Goal: Task Accomplishment & Management: Use online tool/utility

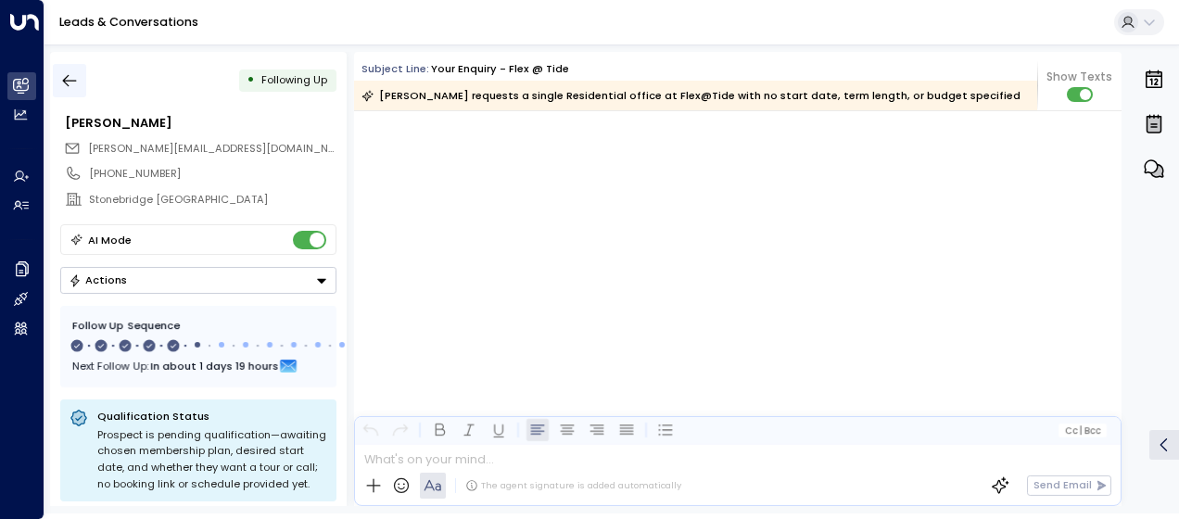
scroll to position [2792, 0]
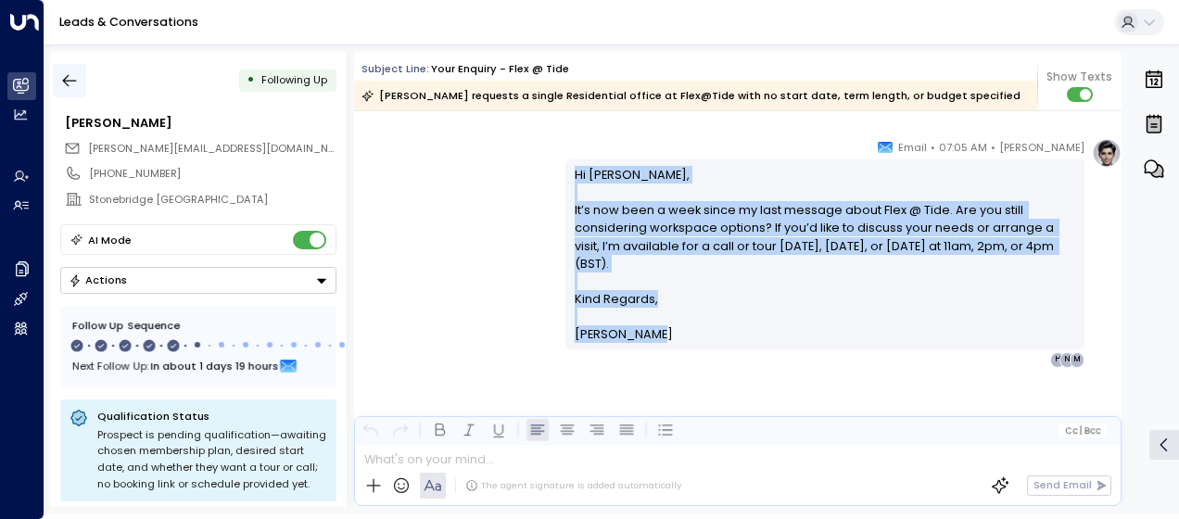
click at [72, 76] on icon "button" at bounding box center [69, 80] width 19 height 19
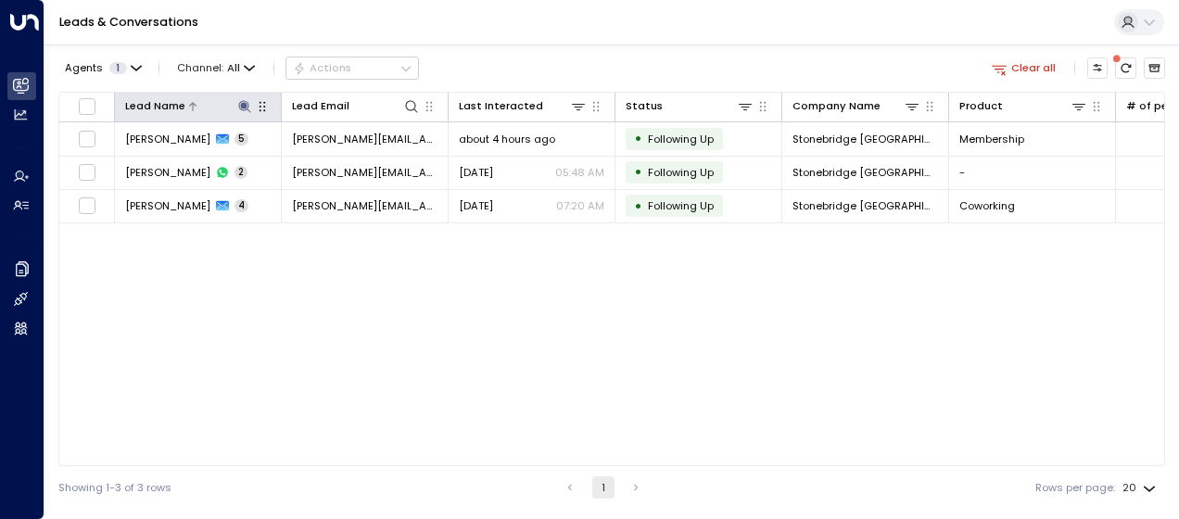
click at [243, 101] on icon at bounding box center [244, 106] width 15 height 15
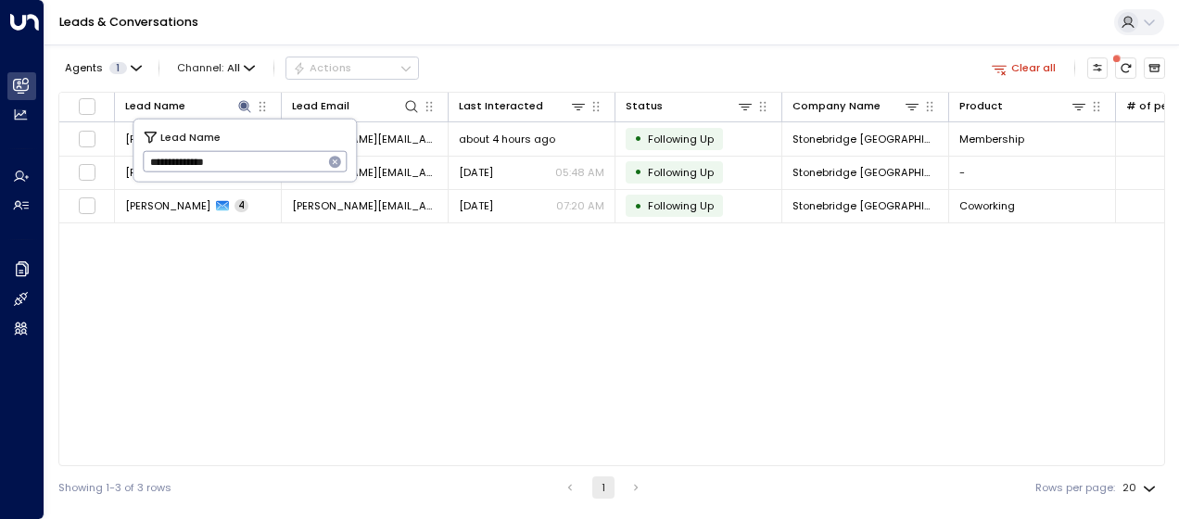
drag, startPoint x: 147, startPoint y: 162, endPoint x: 288, endPoint y: 174, distance: 141.4
click at [288, 174] on input "**********" at bounding box center [233, 161] width 181 height 31
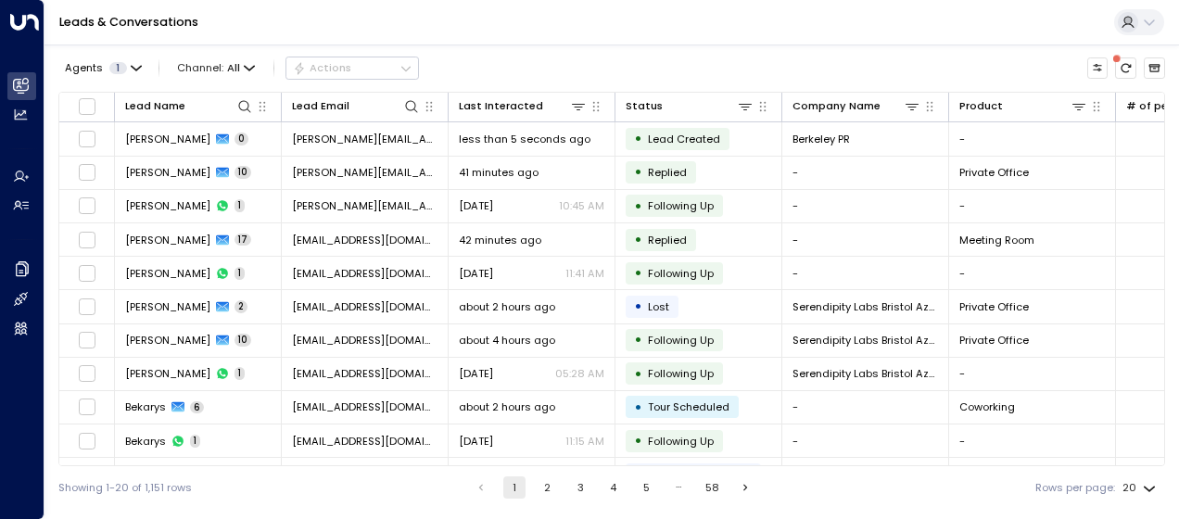
click at [228, 488] on div "Showing 1-20 of 1,151 rows 1 2 3 4 5 … 58 Rows per page: 20 **" at bounding box center [611, 487] width 1107 height 43
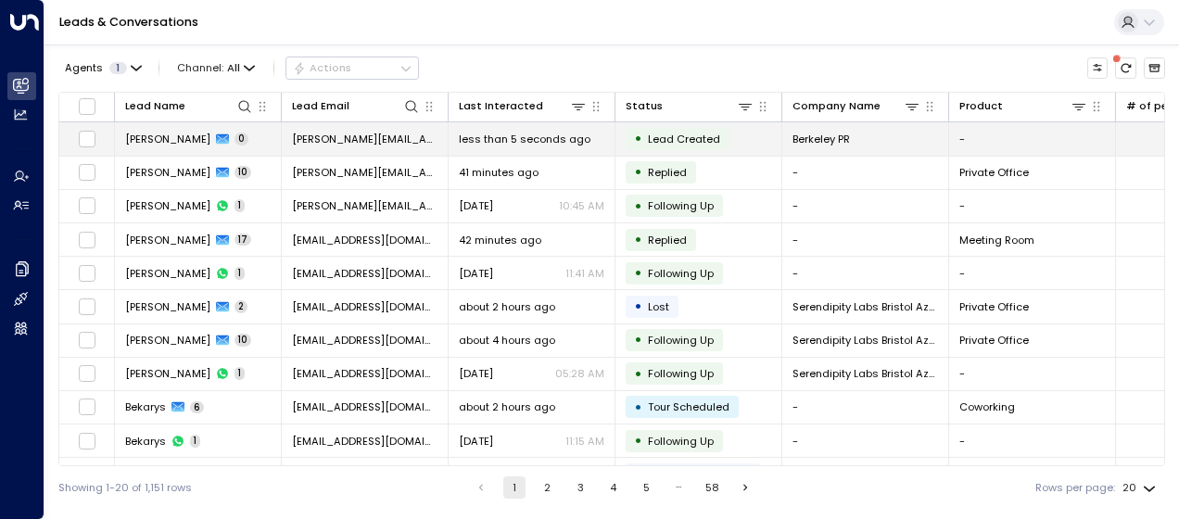
click at [177, 143] on div "Nick Head 0" at bounding box center [186, 139] width 123 height 15
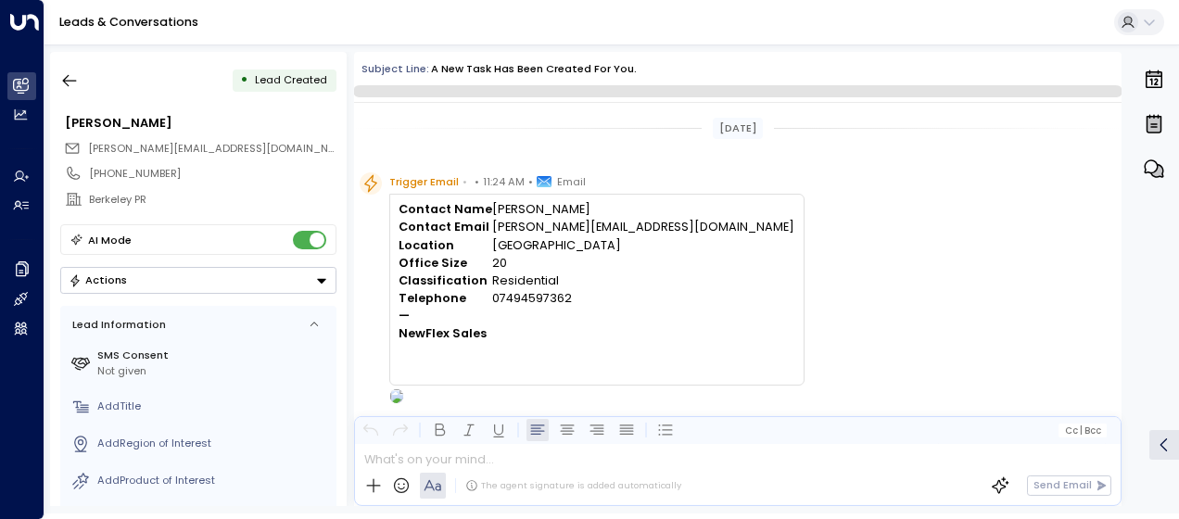
scroll to position [44, 0]
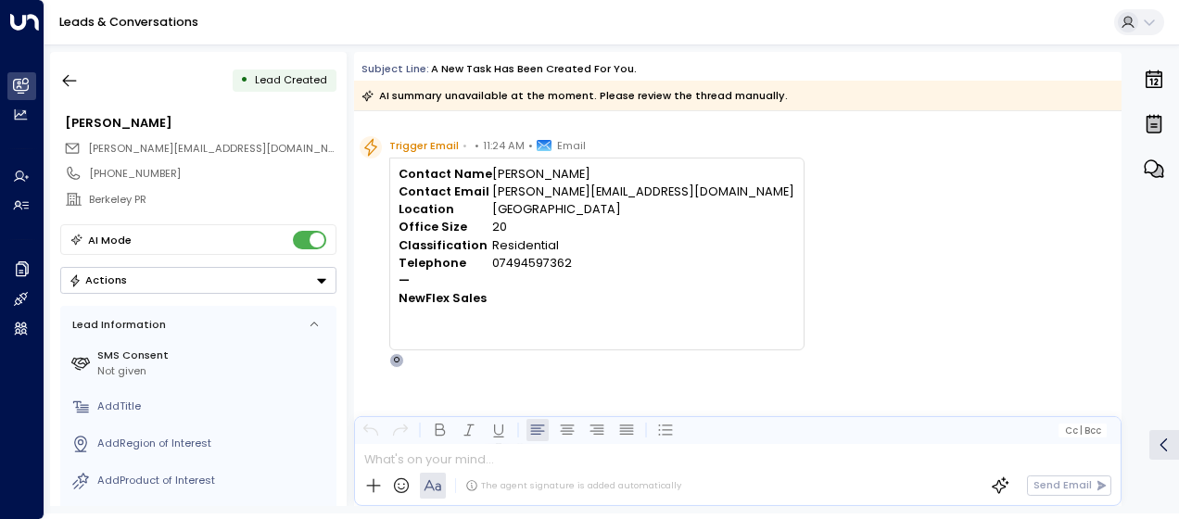
click at [676, 206] on div "Trigger Email • • 11:24 AM • Email Contact Name Nick Head Contact Email nick.he…" at bounding box center [741, 252] width 762 height 232
click at [67, 82] on icon "button" at bounding box center [69, 80] width 19 height 19
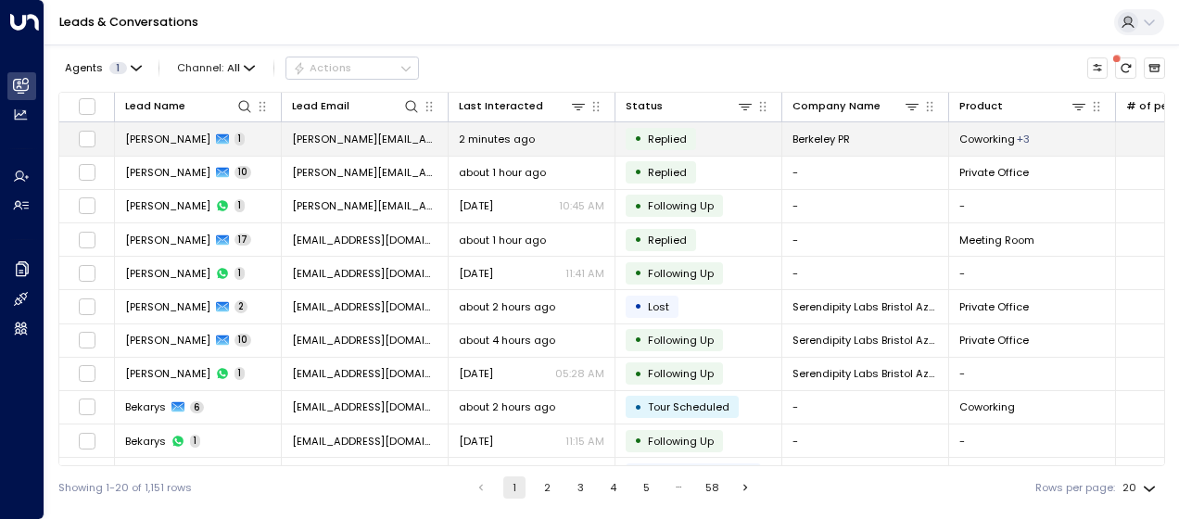
click at [389, 133] on span "[PERSON_NAME][EMAIL_ADDRESS][DOMAIN_NAME]" at bounding box center [365, 139] width 146 height 15
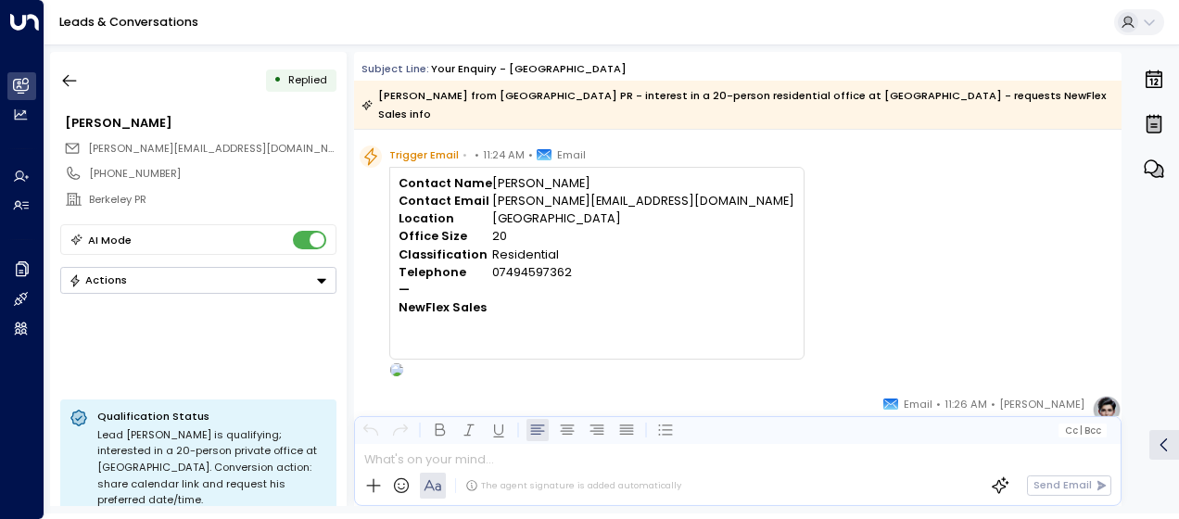
scroll to position [621, 0]
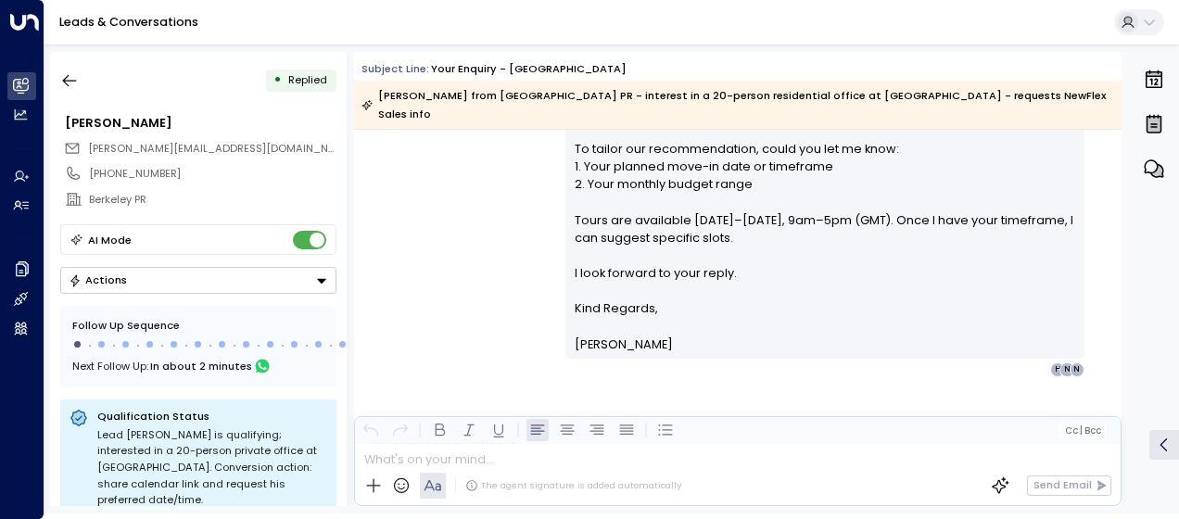
click at [510, 304] on div "Olivia Smith • 11:26 AM • Email Hi Nick, Thank you for your interest in private…" at bounding box center [737, 103] width 767 height 550
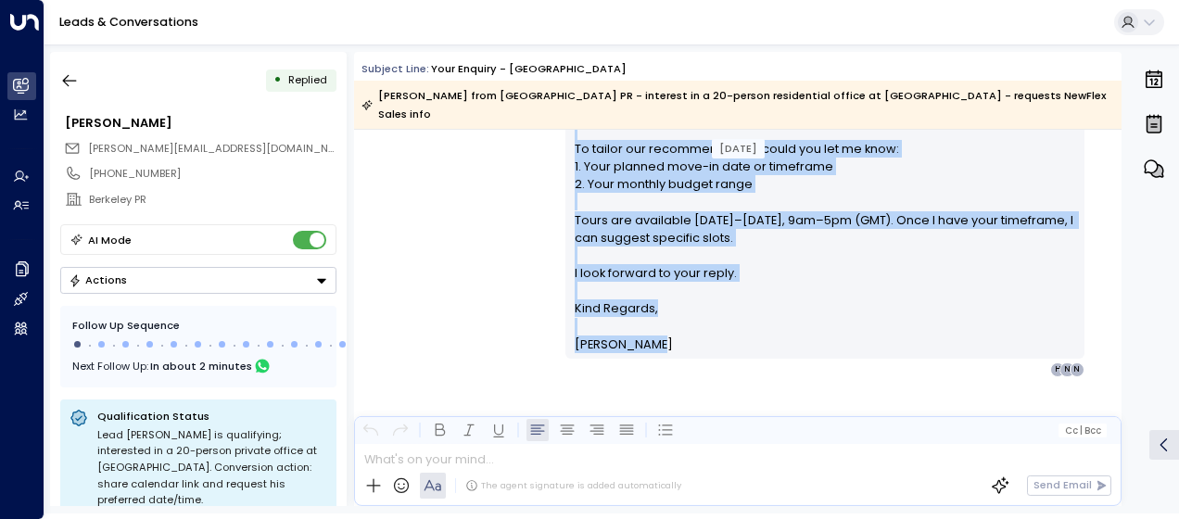
drag, startPoint x: 571, startPoint y: 176, endPoint x: 659, endPoint y: 326, distance: 174.1
click at [659, 326] on div "Hi Nick, Thank you for your interest in private offices at Reading One Station …" at bounding box center [825, 104] width 501 height 498
drag, startPoint x: 659, startPoint y: 326, endPoint x: 613, endPoint y: 301, distance: 52.7
copy div "Hi Nick, Thank you for your interest in private offices at Reading One Station …"
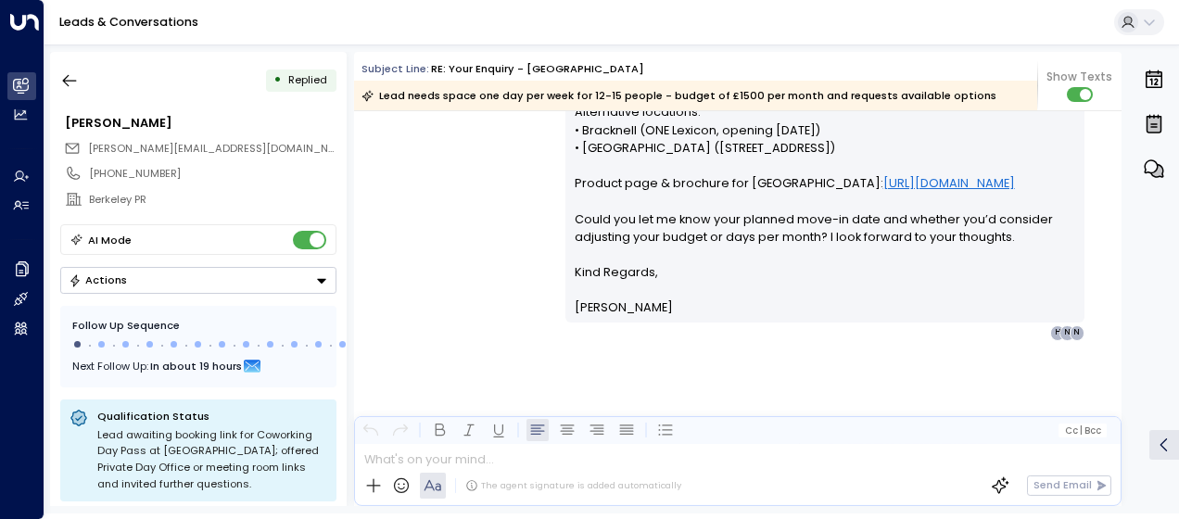
scroll to position [2402, 0]
click at [67, 83] on icon "button" at bounding box center [70, 81] width 14 height 12
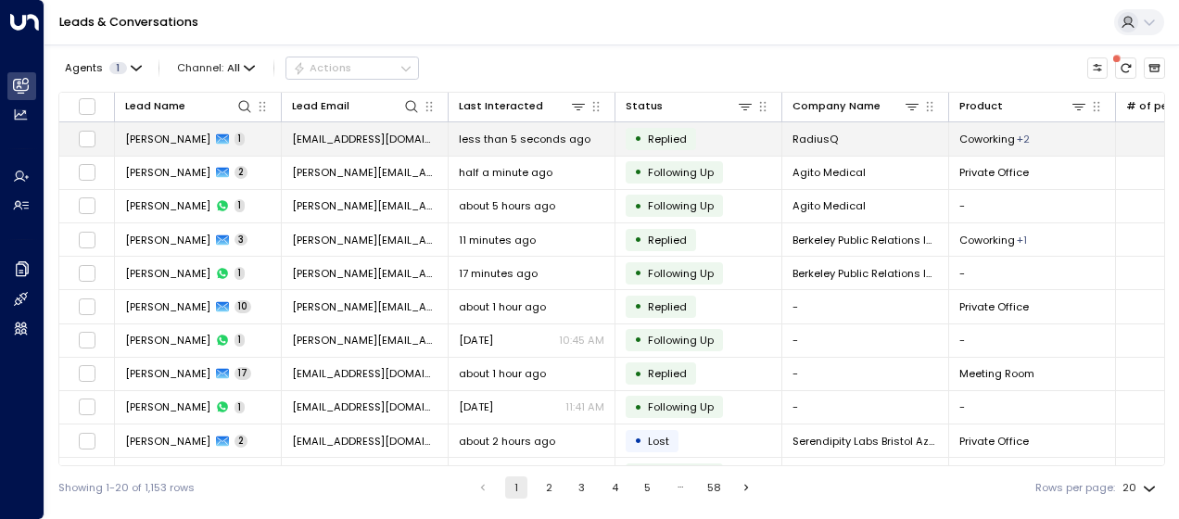
click at [341, 138] on span "[EMAIL_ADDRESS][DOMAIN_NAME]" at bounding box center [365, 139] width 146 height 15
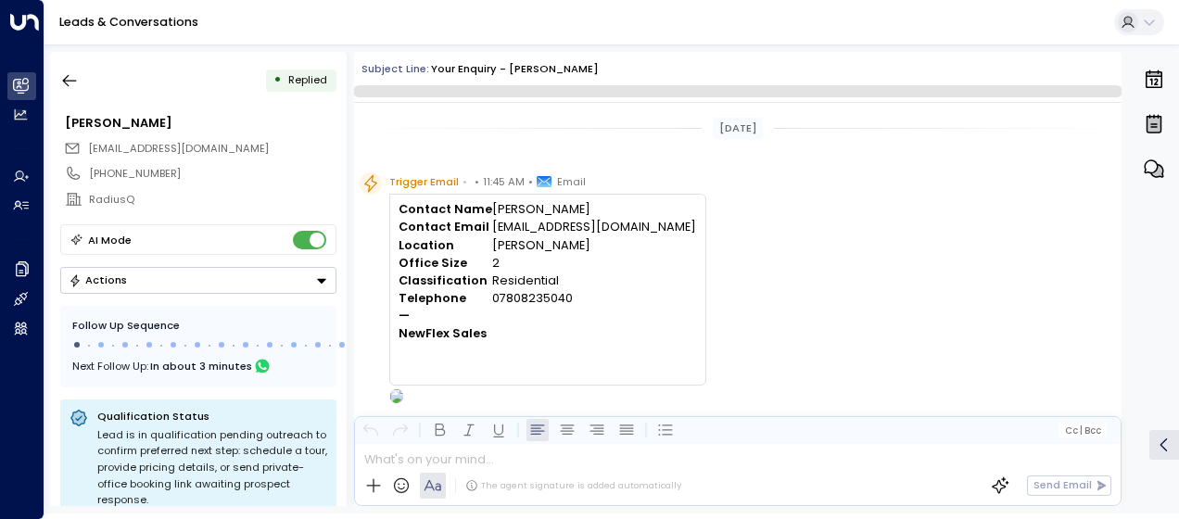
scroll to position [701, 0]
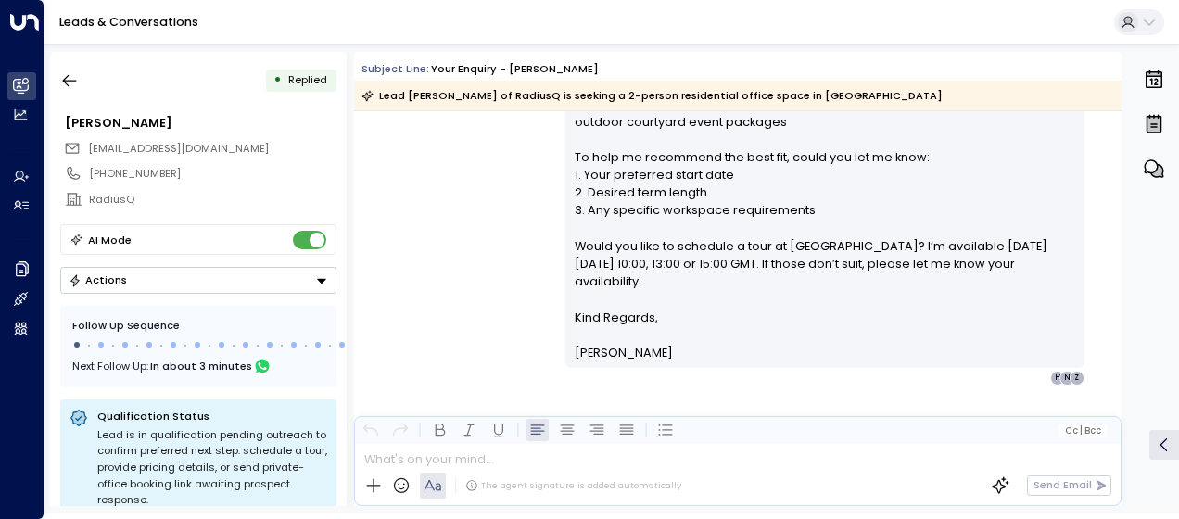
click at [462, 188] on div "[PERSON_NAME] • 11:48 AM • Email Hi [PERSON_NAME], Thank you for your interest …" at bounding box center [737, 57] width 767 height 656
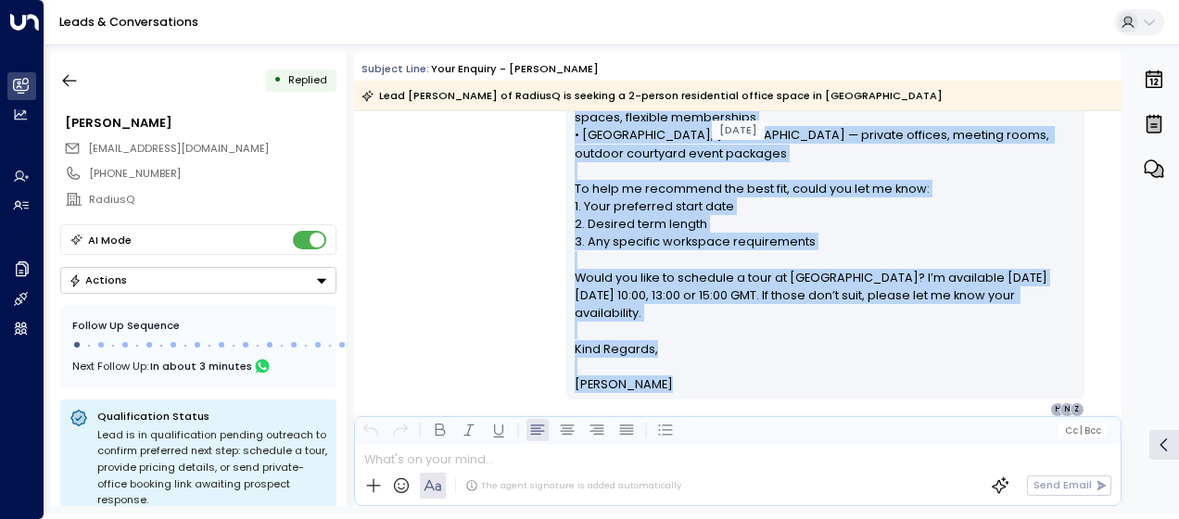
scroll to position [710, 0]
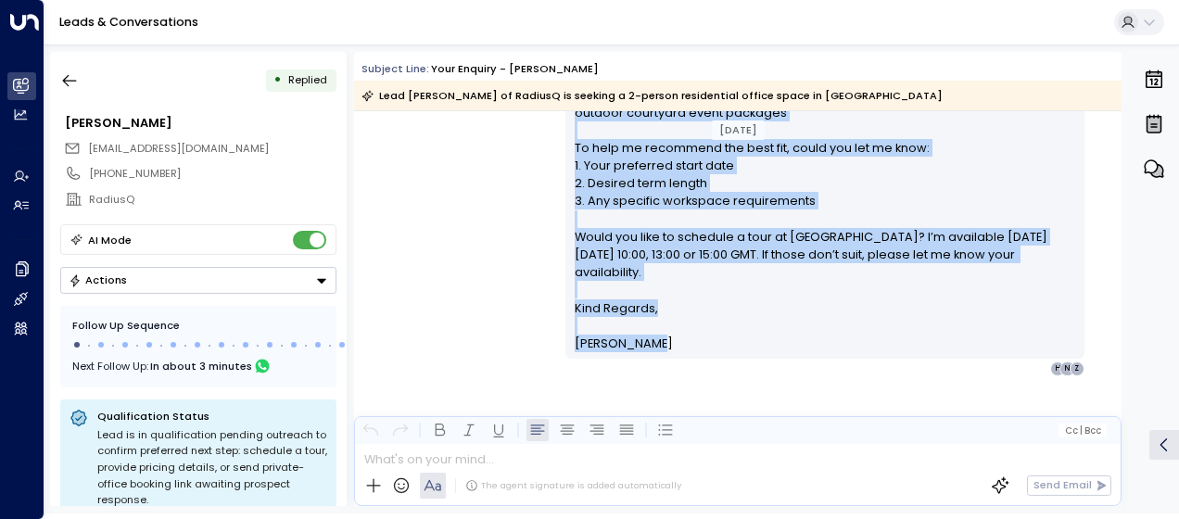
drag, startPoint x: 569, startPoint y: 167, endPoint x: 729, endPoint y: 378, distance: 264.7
click at [729, 378] on div "[PERSON_NAME] • 11:48 AM • Email Hi [PERSON_NAME], Thank you for your interest …" at bounding box center [737, 122] width 767 height 805
drag, startPoint x: 729, startPoint y: 378, endPoint x: 627, endPoint y: 266, distance: 151.6
copy div "Lo Ipsu, Dolor sit ame cons adipisci el seddoei tempori ut Laboreetdo, 02-68 Ma…"
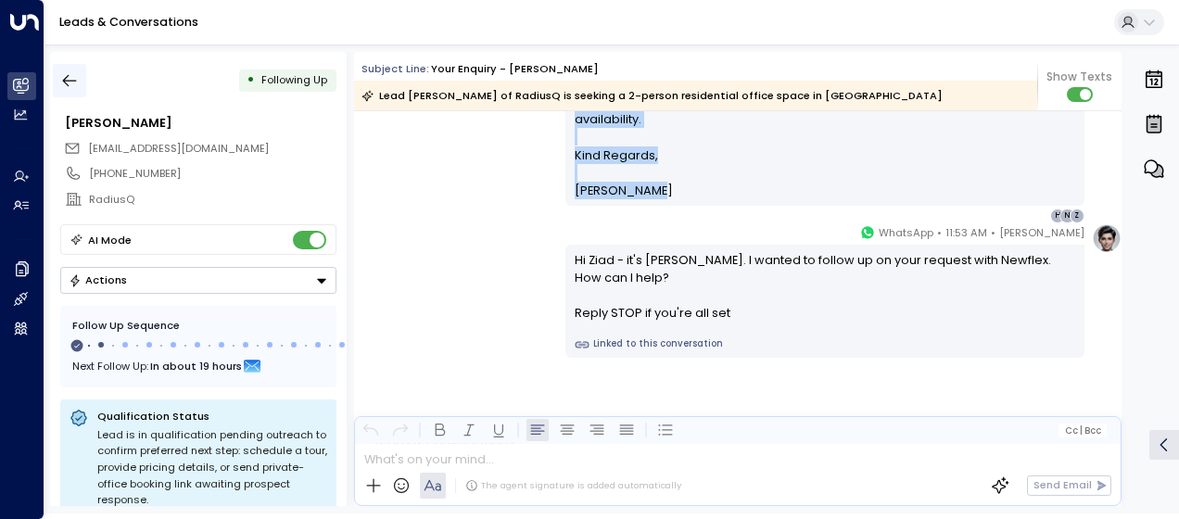
click at [78, 83] on icon "button" at bounding box center [69, 80] width 19 height 19
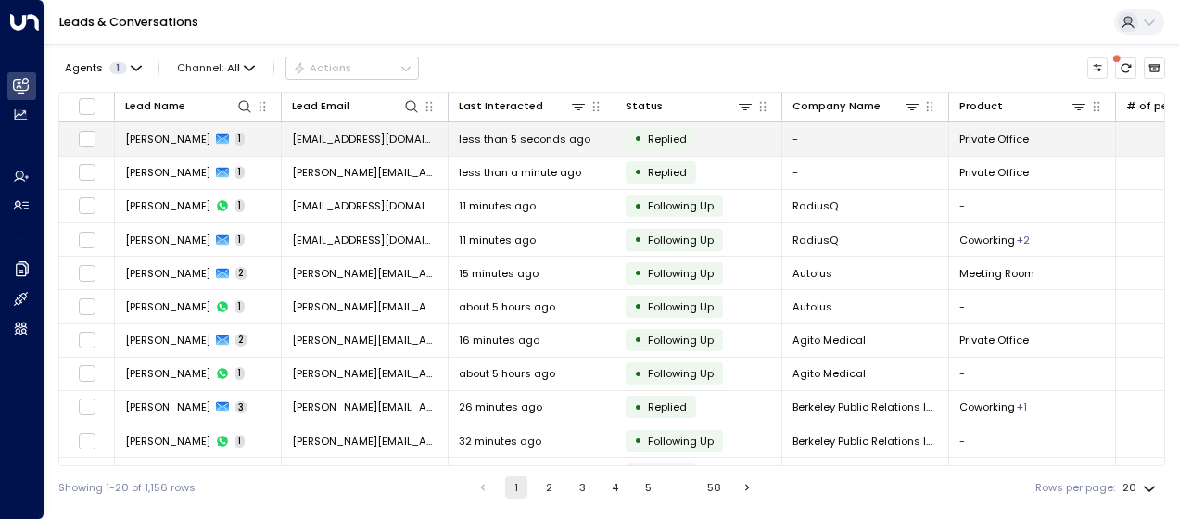
click at [332, 133] on span "autolocksmithcourse4all@gmail.com" at bounding box center [365, 139] width 146 height 15
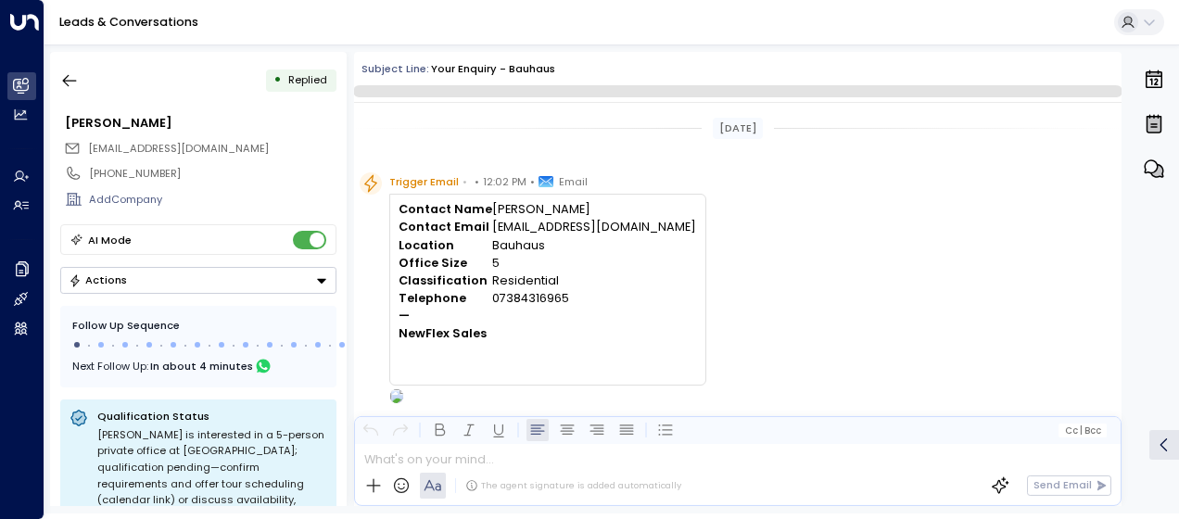
scroll to position [612, 0]
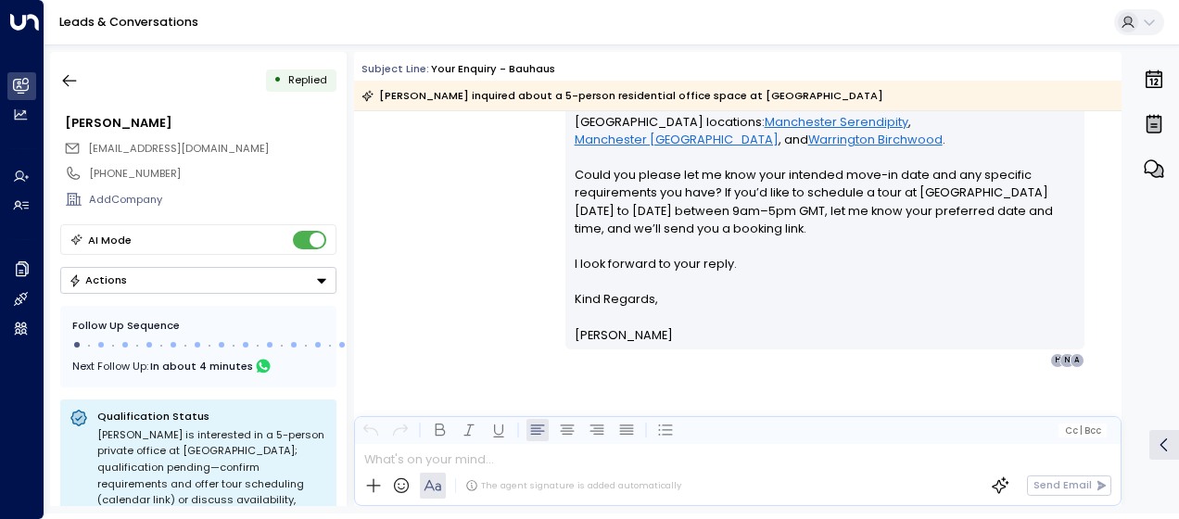
click at [510, 174] on div "Olivia Smith • 12:03 PM • Email Hi Carl, Thank you for your interest in a 5-per…" at bounding box center [737, 93] width 767 height 550
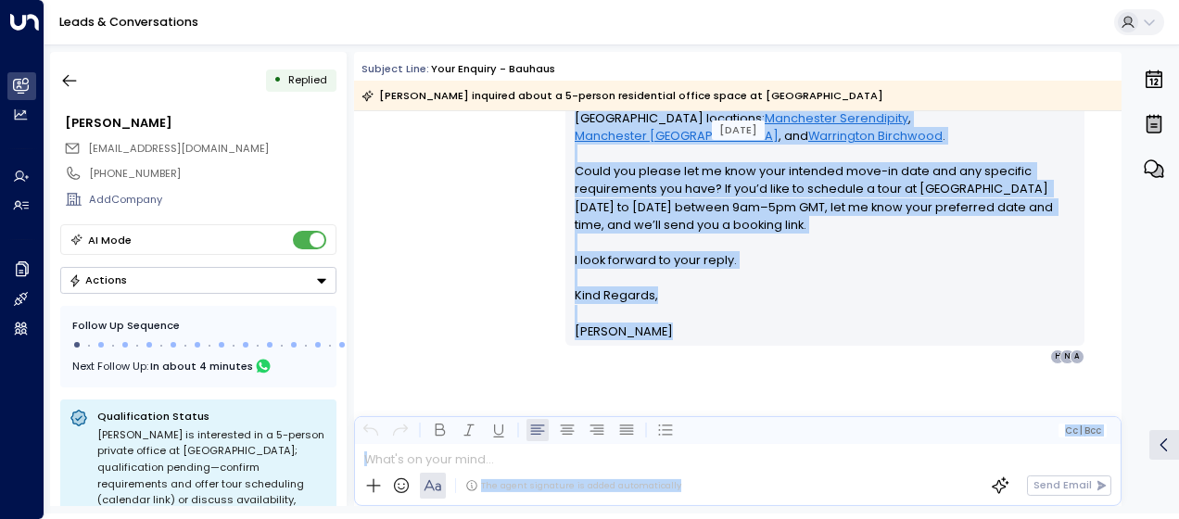
scroll to position [621, 0]
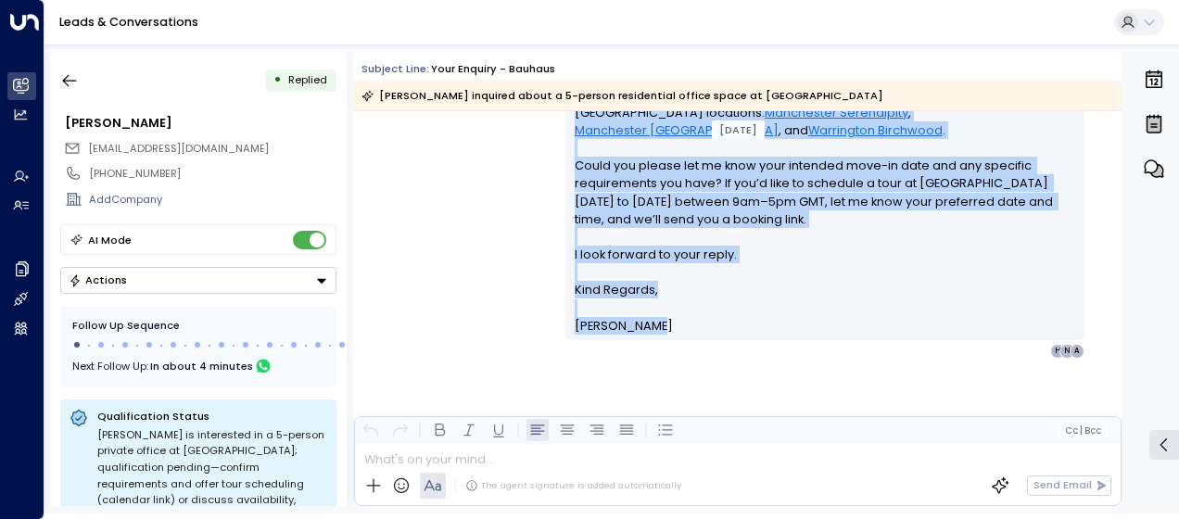
drag, startPoint x: 569, startPoint y: 222, endPoint x: 665, endPoint y: 323, distance: 139.0
click at [665, 323] on div "Hi Carl, Thank you for your interest in a 5-person private office at Bauhaus, 2…" at bounding box center [825, 86] width 501 height 498
drag, startPoint x: 665, startPoint y: 323, endPoint x: 623, endPoint y: 316, distance: 42.4
copy div "Hi Carl, Thank you for your interest in a 5-person private office at Bauhaus, 2…"
